Goal: Navigation & Orientation: Find specific page/section

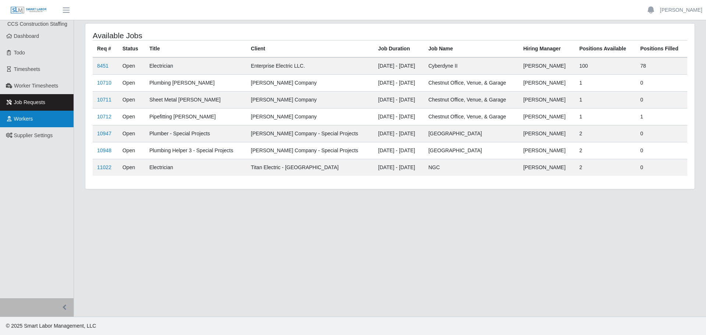
click at [28, 119] on span "Workers" at bounding box center [23, 119] width 19 height 6
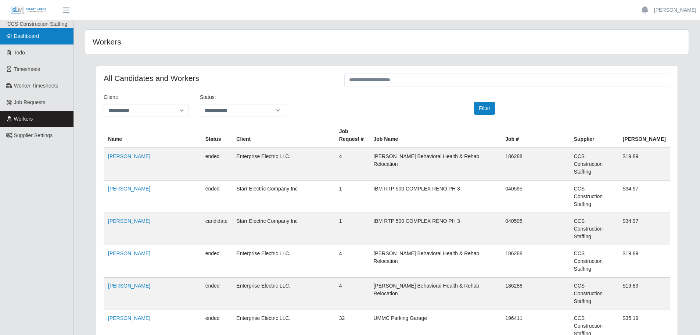
click at [24, 38] on span "Dashboard" at bounding box center [26, 36] width 25 height 6
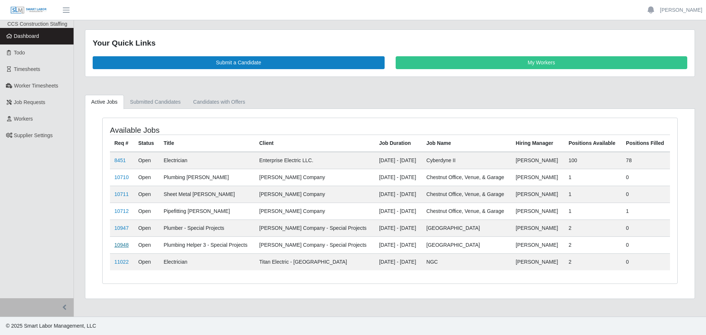
click at [122, 243] on link "10948" at bounding box center [121, 245] width 14 height 6
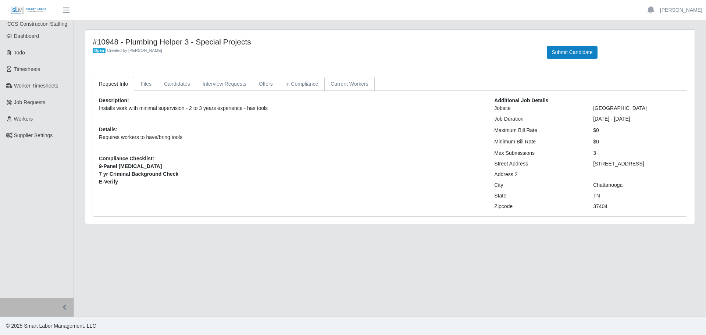
click at [347, 88] on link "Current Workers" at bounding box center [349, 84] width 50 height 14
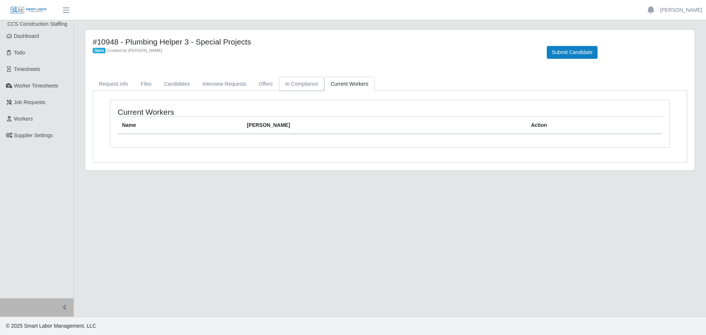
click at [307, 86] on link "In Compliance" at bounding box center [302, 84] width 46 height 14
click at [258, 86] on link "Offers" at bounding box center [266, 84] width 26 height 14
click at [230, 85] on link "Interview Requests" at bounding box center [224, 84] width 56 height 14
click at [181, 83] on link "Candidates" at bounding box center [177, 84] width 39 height 14
click at [139, 83] on link "Files" at bounding box center [146, 84] width 24 height 14
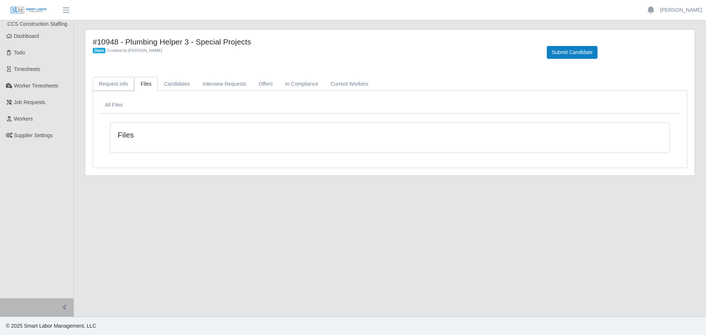
click at [115, 84] on link "Request Info" at bounding box center [114, 84] width 42 height 14
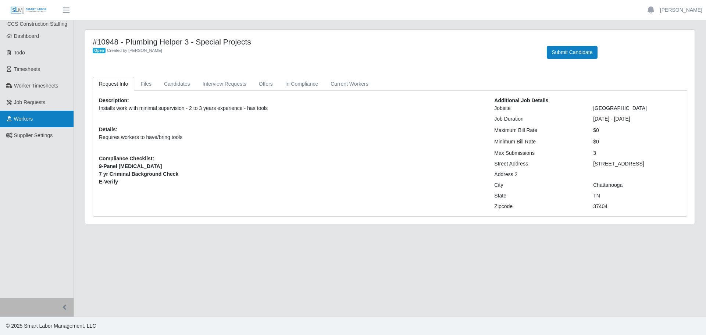
click at [22, 119] on span "Workers" at bounding box center [23, 119] width 19 height 6
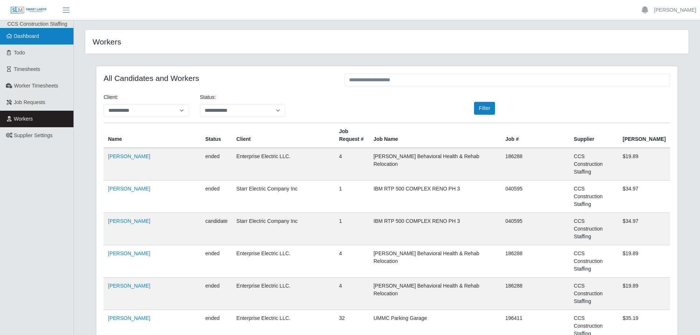
click at [39, 32] on link "Dashboard" at bounding box center [37, 36] width 74 height 17
